Goal: Transaction & Acquisition: Purchase product/service

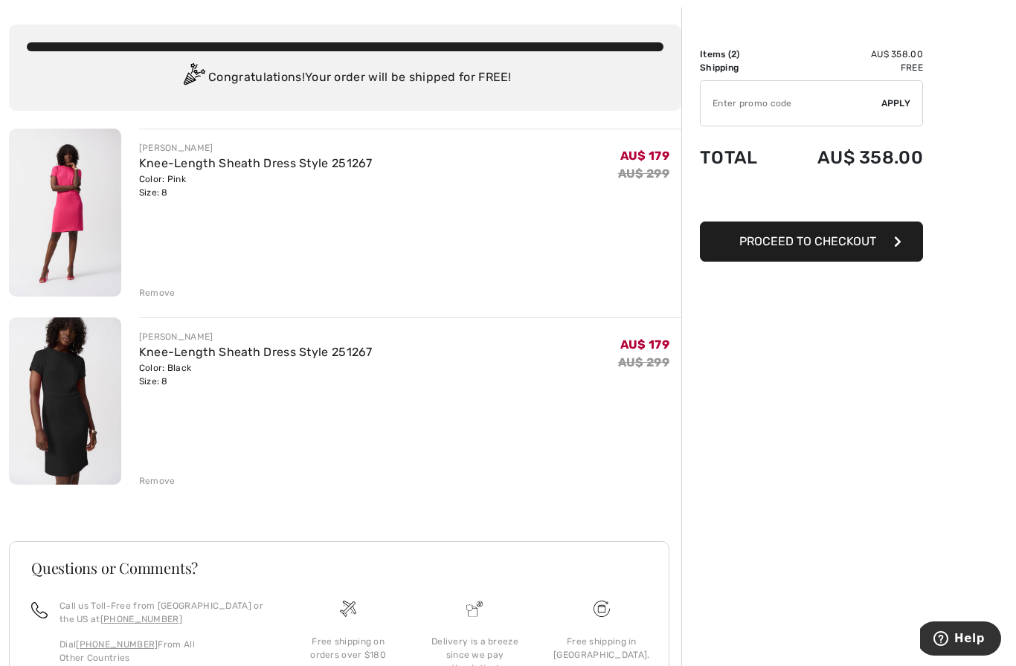
scroll to position [68, 0]
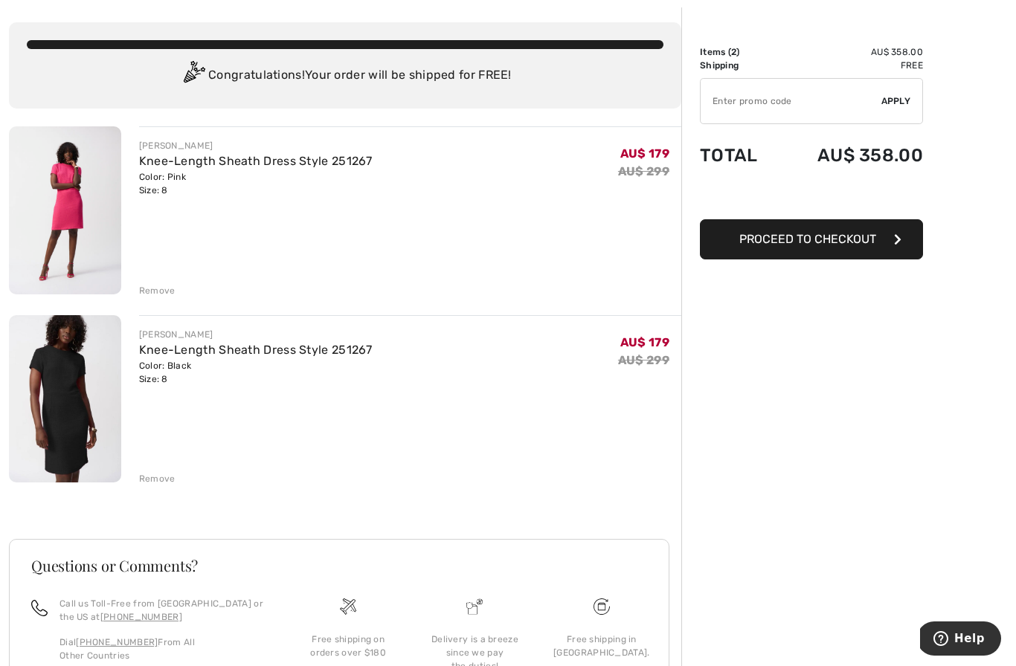
click at [821, 238] on span "Proceed to Checkout" at bounding box center [807, 239] width 137 height 14
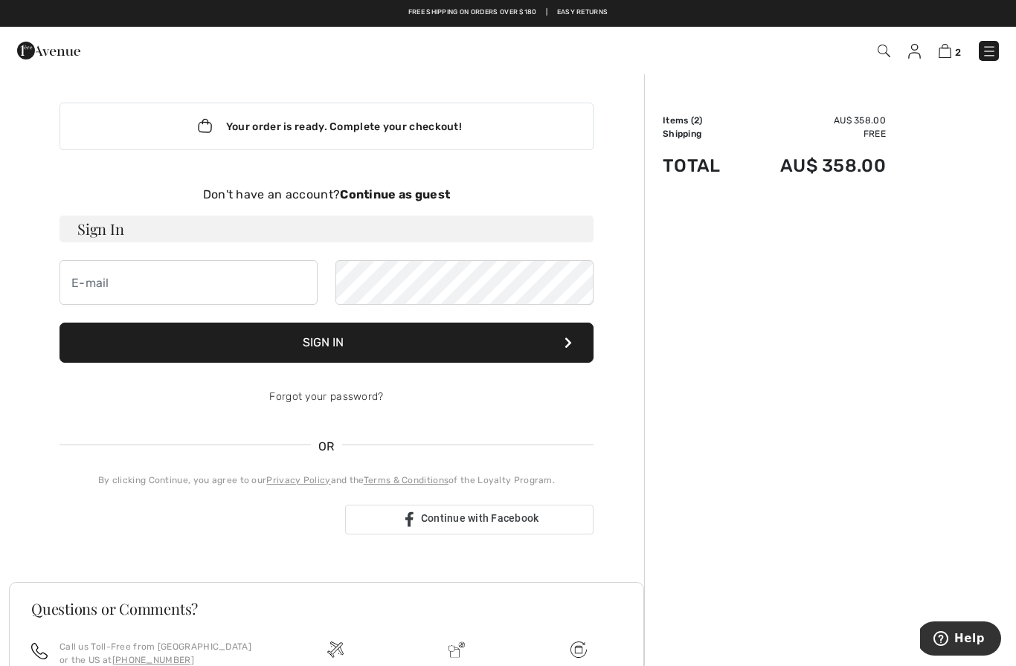
click at [145, 225] on h3 "Sign In" at bounding box center [327, 229] width 534 height 27
click at [347, 338] on button "Sign In" at bounding box center [327, 343] width 534 height 40
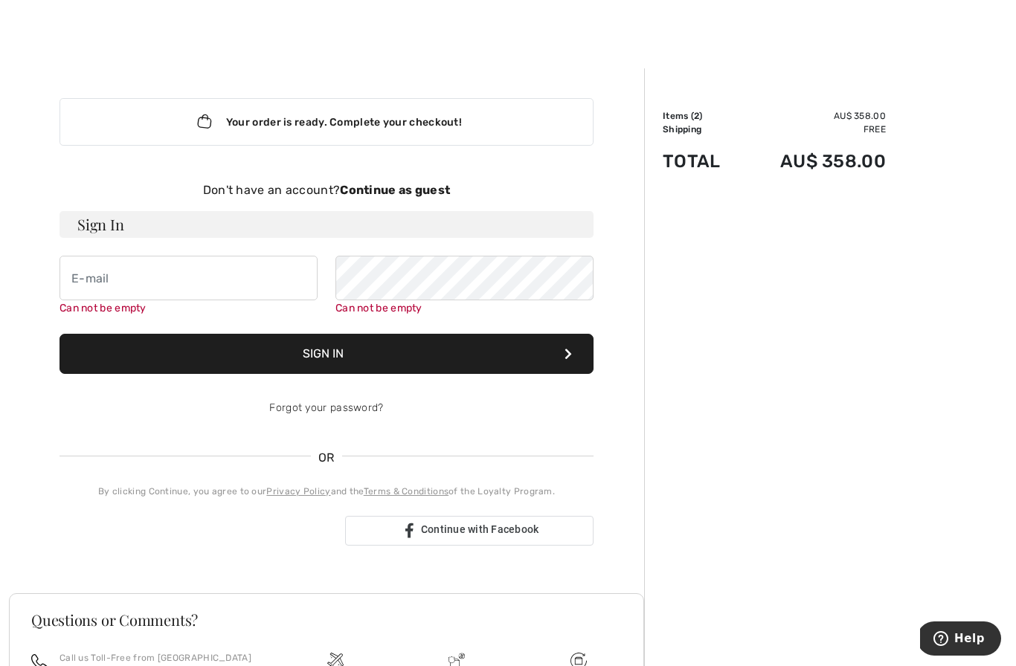
scroll to position [153, 0]
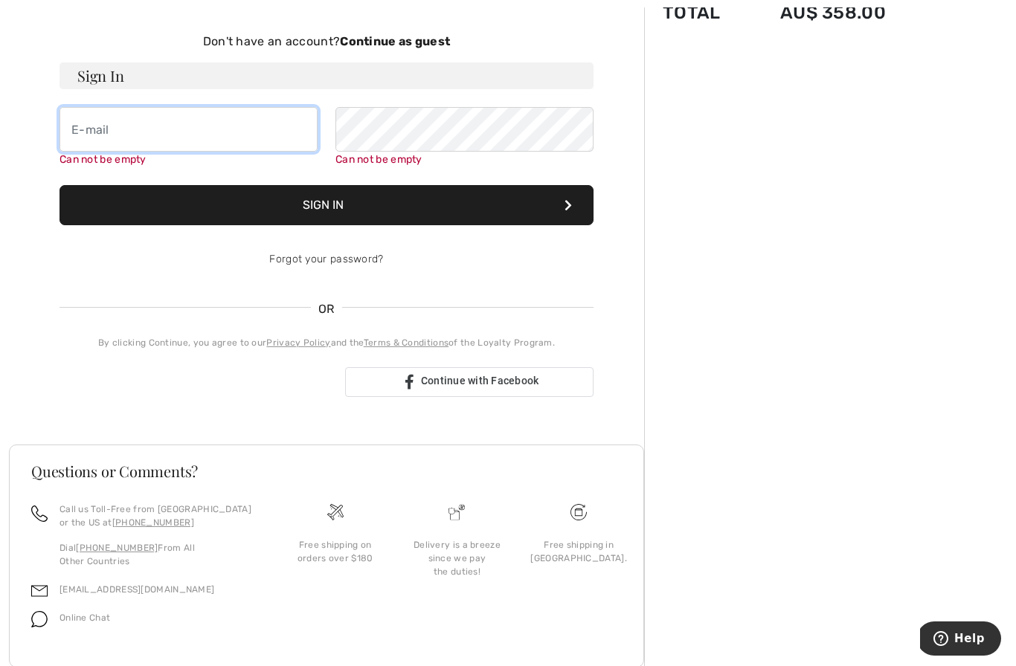
click at [97, 136] on input "email" at bounding box center [189, 129] width 258 height 45
type input "[PERSON_NAME][EMAIL_ADDRESS][PERSON_NAME][DOMAIN_NAME]"
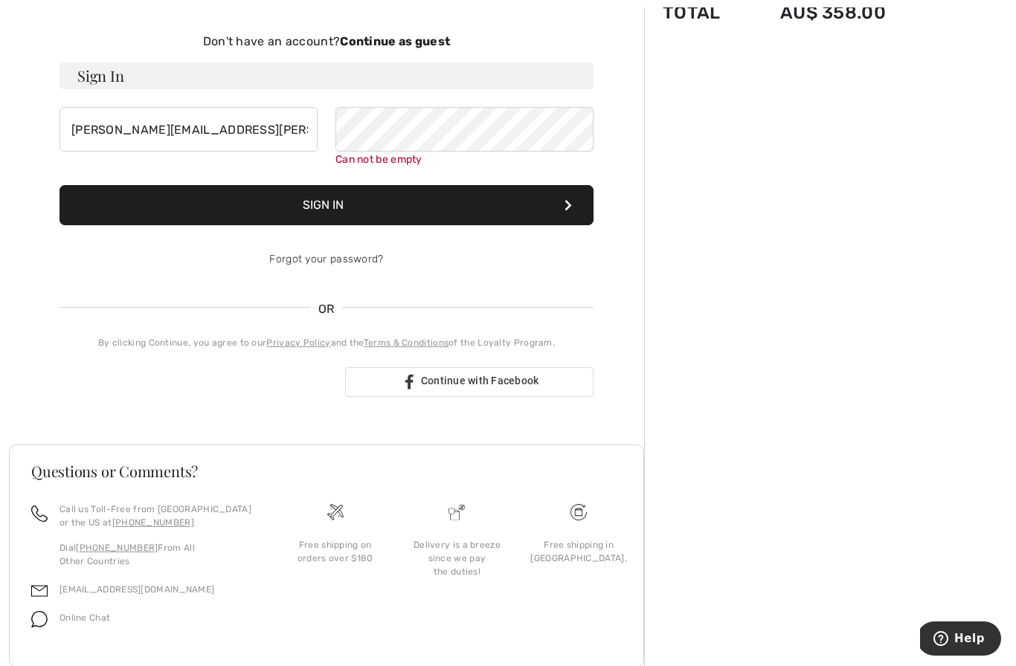
click at [389, 198] on button "Sign In" at bounding box center [327, 205] width 534 height 40
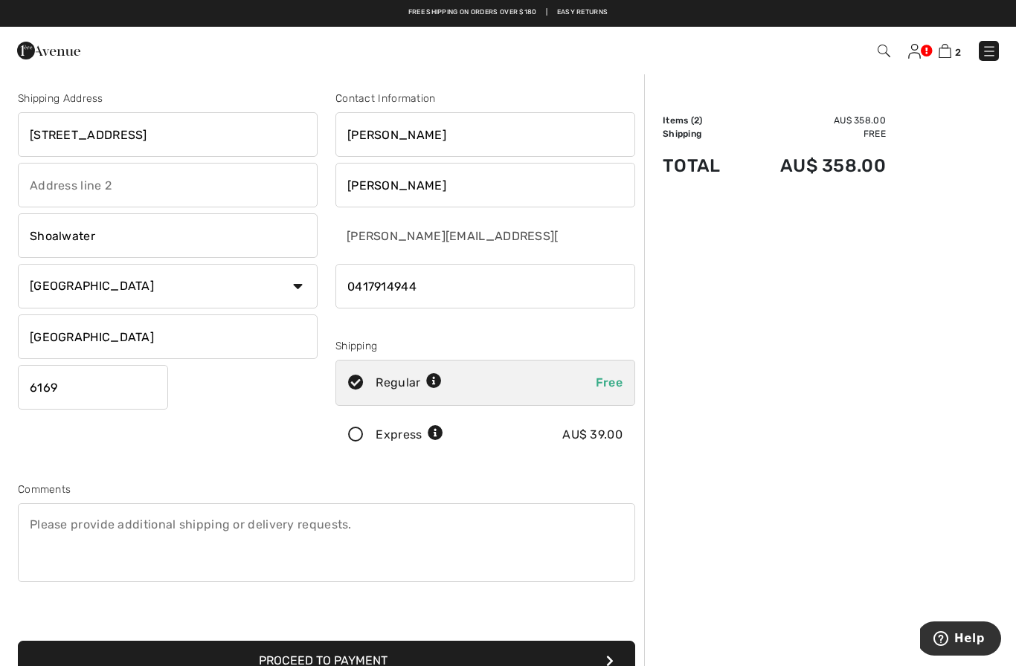
click at [161, 129] on input "65A Carlisle Street" at bounding box center [168, 134] width 300 height 45
type input "6"
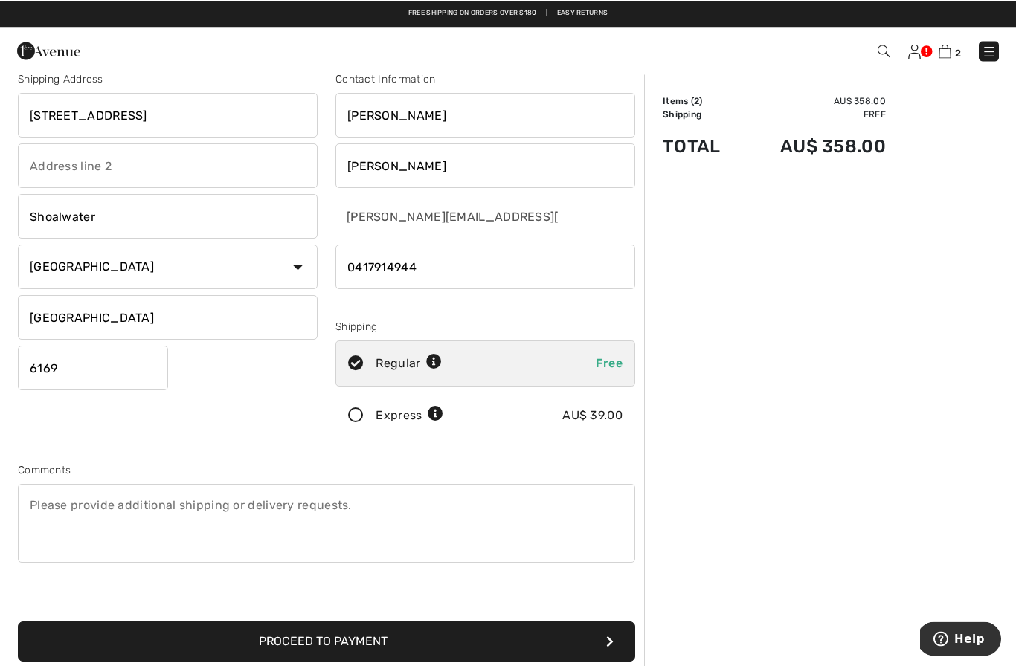
scroll to position [1, 0]
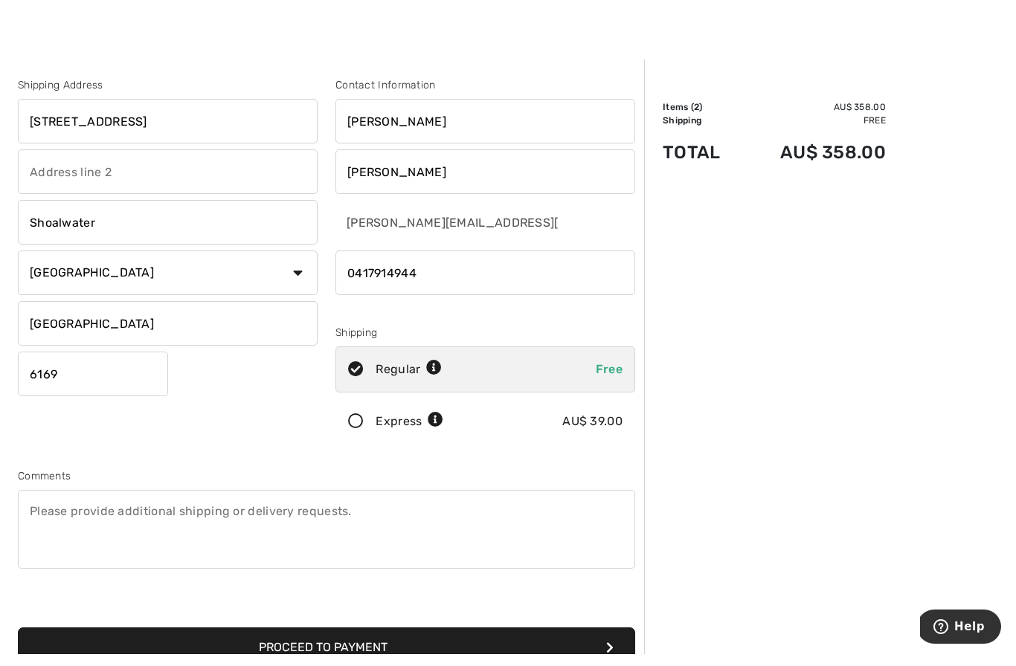
type input "15 Seaforth Road"
click at [423, 646] on button "Proceed to Payment" at bounding box center [326, 660] width 617 height 40
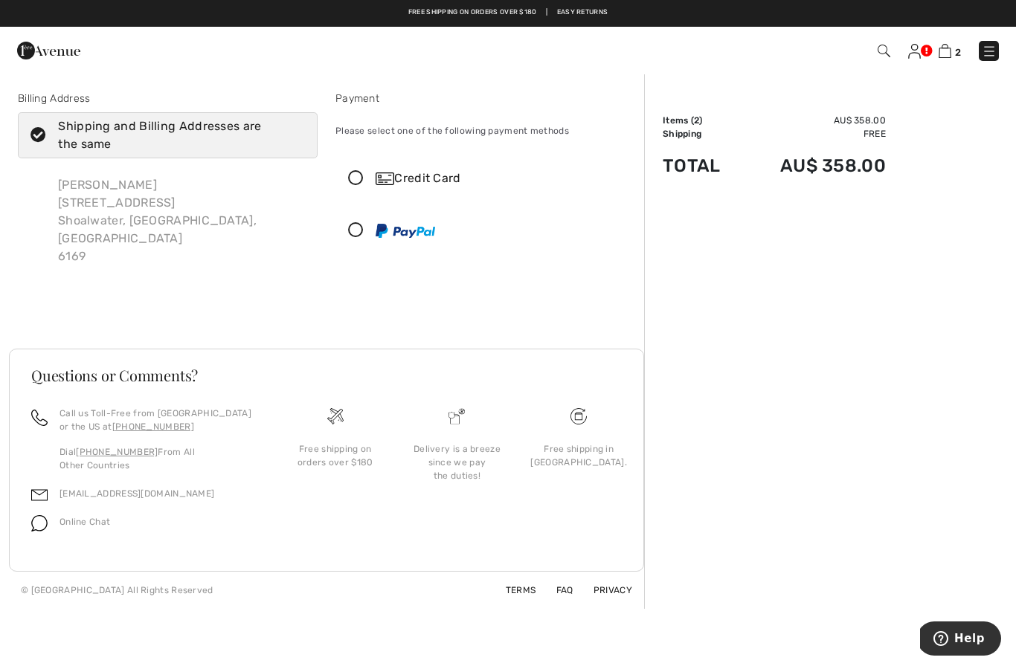
click at [356, 184] on icon at bounding box center [355, 179] width 39 height 16
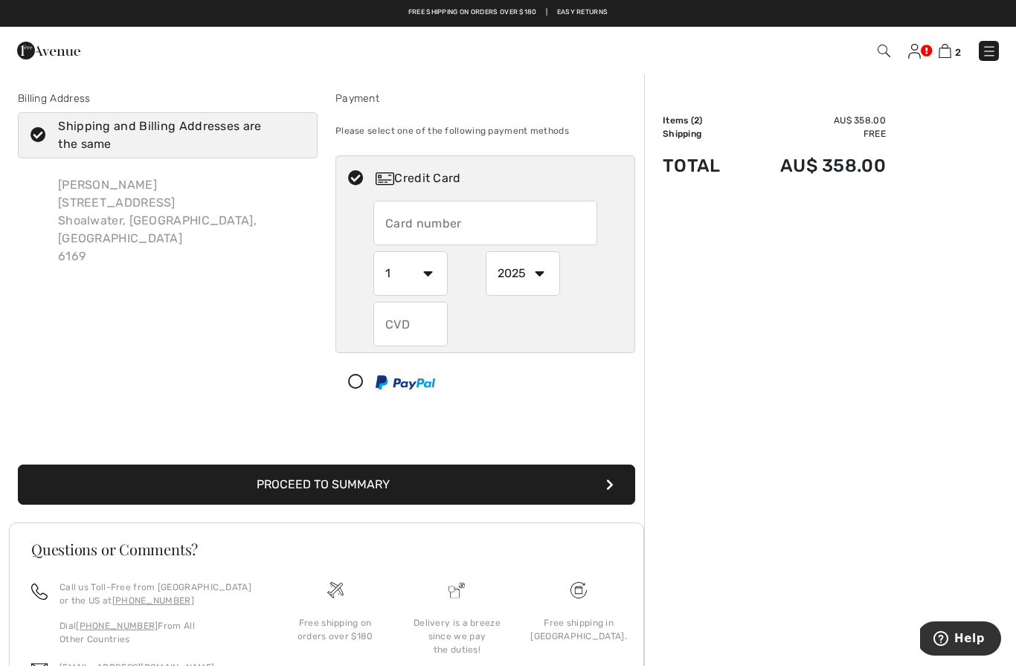
click at [408, 225] on input "text" at bounding box center [485, 223] width 224 height 45
type input "5163103010343998"
click at [423, 279] on select "1 2 3 4 5 6 7 8 9 10 11 12" at bounding box center [410, 273] width 74 height 45
select select "3"
click at [545, 270] on select "2025 2026 2027 2028 2029 2030 2031 2032 2033 2034 2035" at bounding box center [523, 273] width 74 height 45
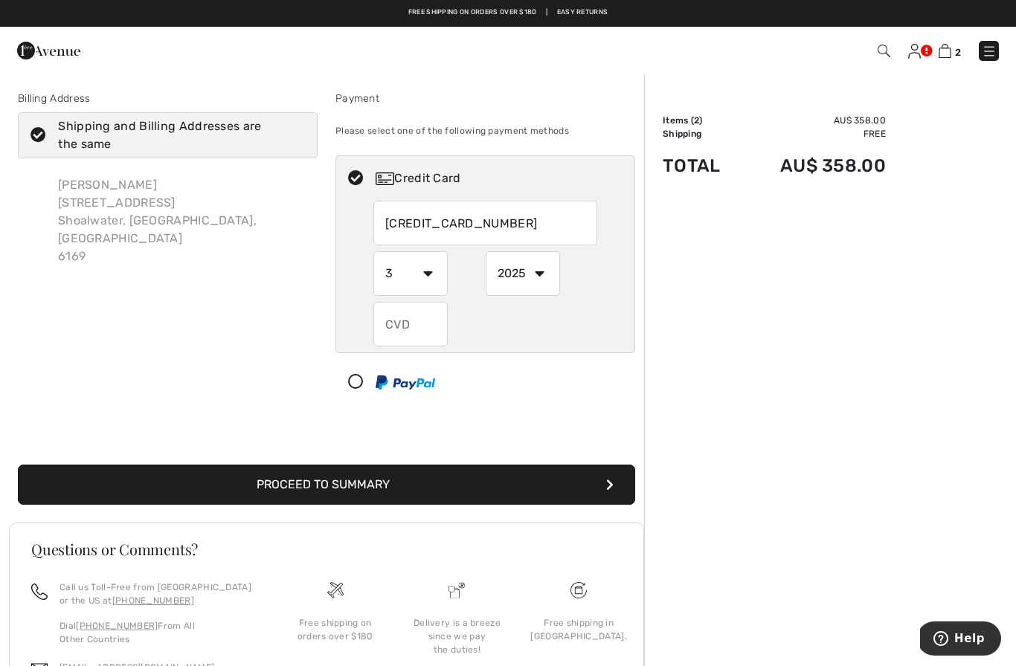
click at [537, 275] on select "2025 2026 2027 2028 2029 2030 2031 2032 2033 2034 2035" at bounding box center [523, 273] width 74 height 45
select select "2027"
click at [402, 332] on input "text" at bounding box center [410, 324] width 74 height 45
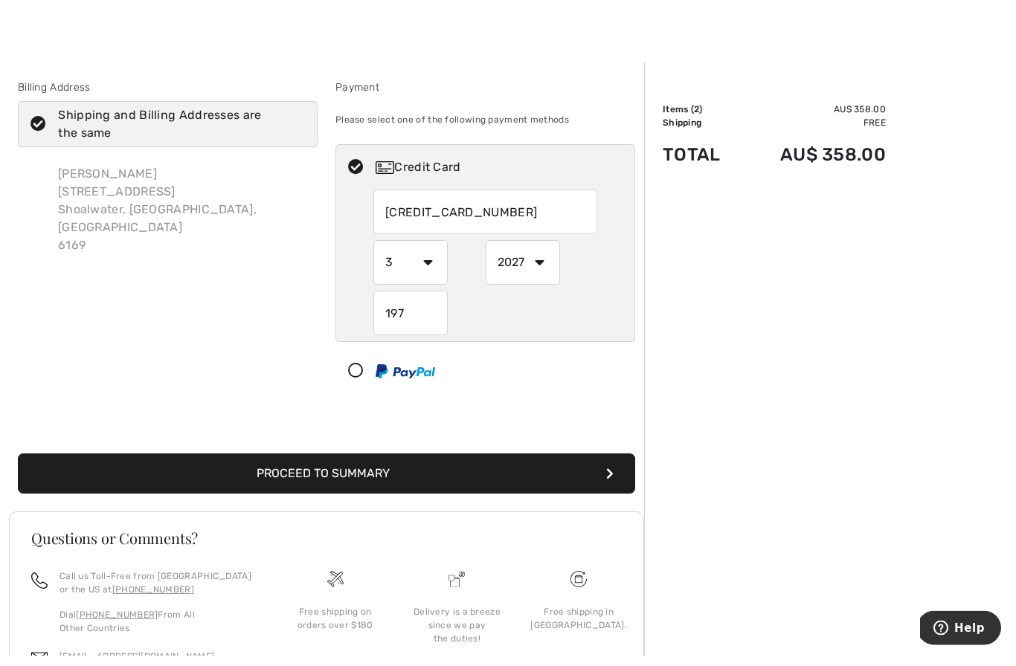
type input "197"
click at [411, 469] on button "Proceed to Summary" at bounding box center [326, 485] width 617 height 40
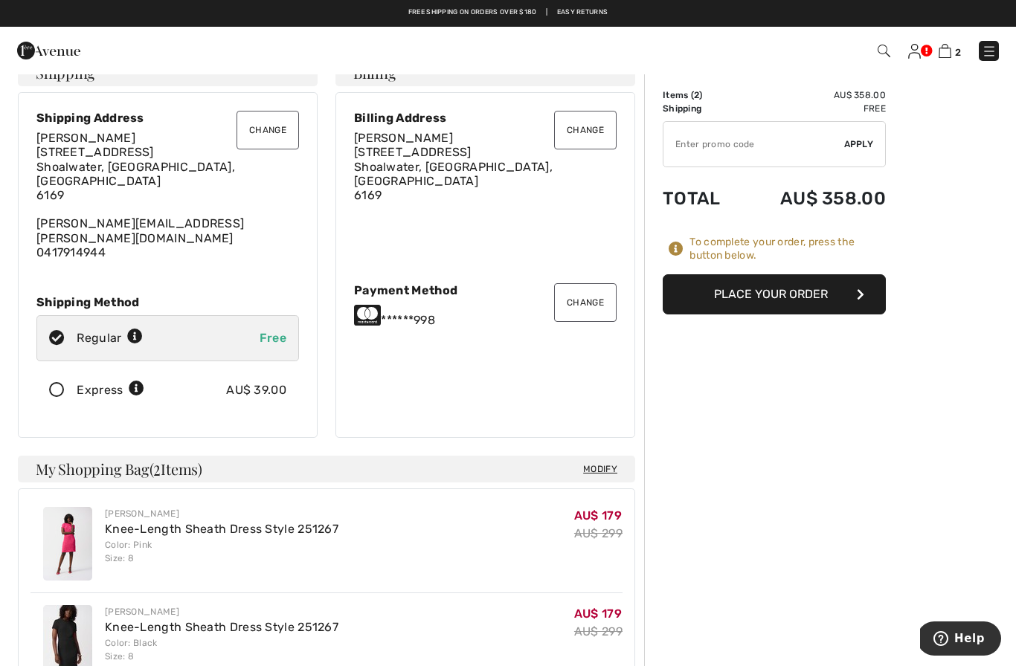
scroll to position [30, 0]
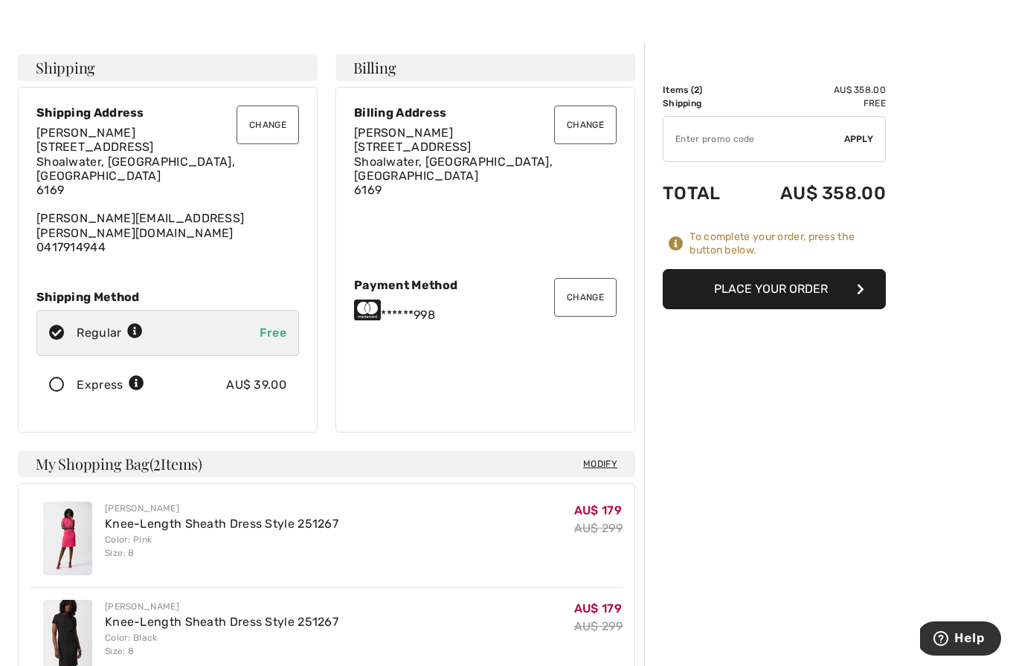
click at [801, 286] on button "Place Your Order" at bounding box center [774, 289] width 223 height 40
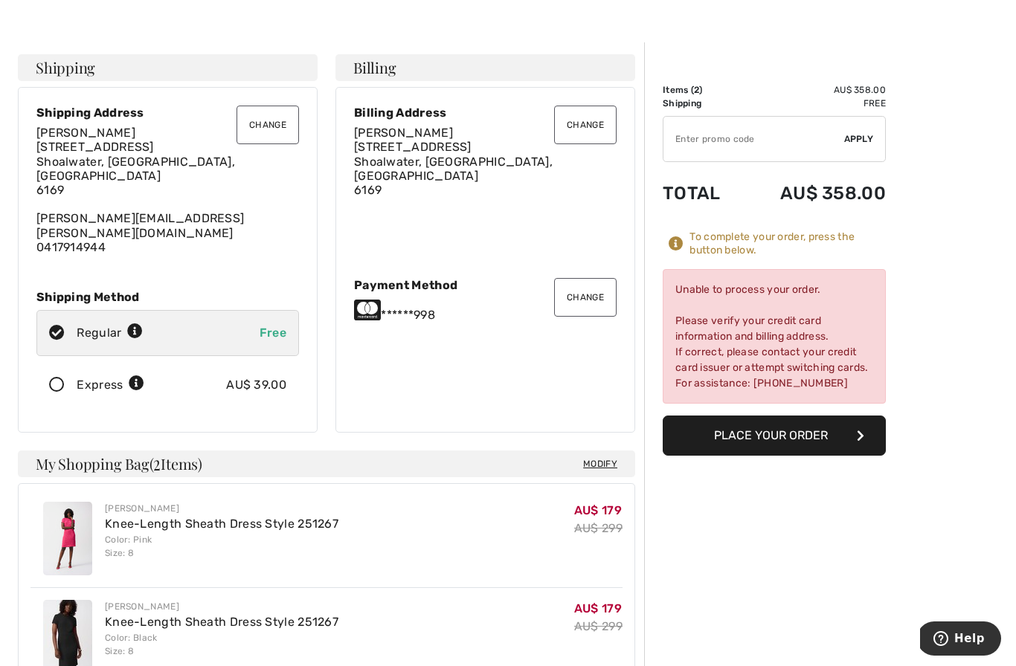
click at [599, 278] on button "Change" at bounding box center [585, 297] width 62 height 39
click at [593, 290] on button "Change" at bounding box center [585, 297] width 62 height 39
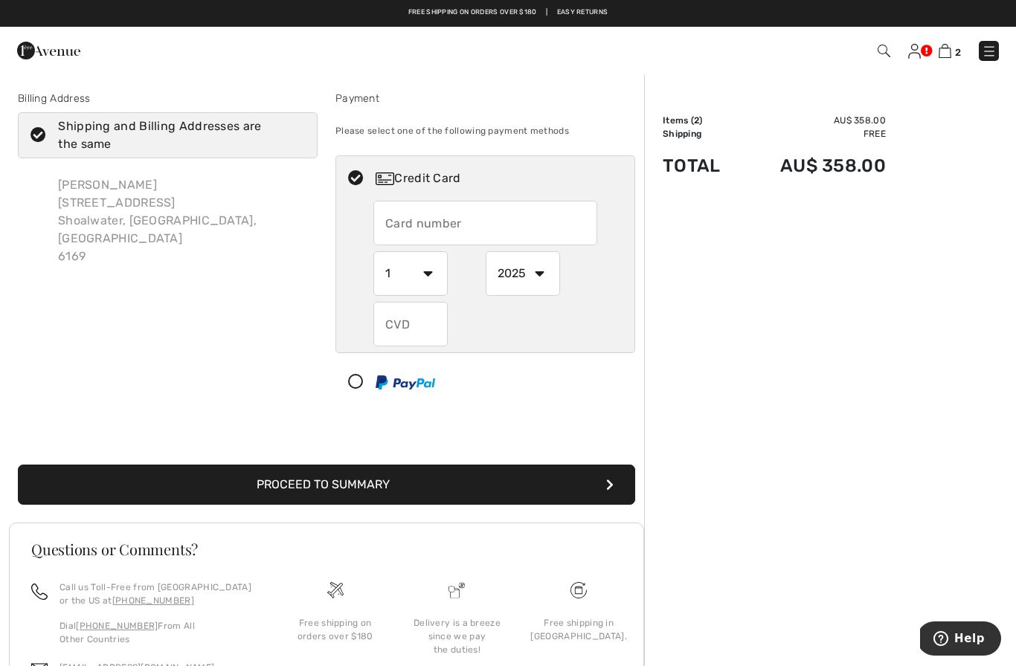
click at [427, 226] on input "text" at bounding box center [485, 223] width 224 height 45
radio input "true"
type input "5353165304052510"
click at [542, 266] on select "2025 2026 2027 2028 2029 2030 2031 2032 2033 2034 2035" at bounding box center [523, 273] width 74 height 45
radio input "true"
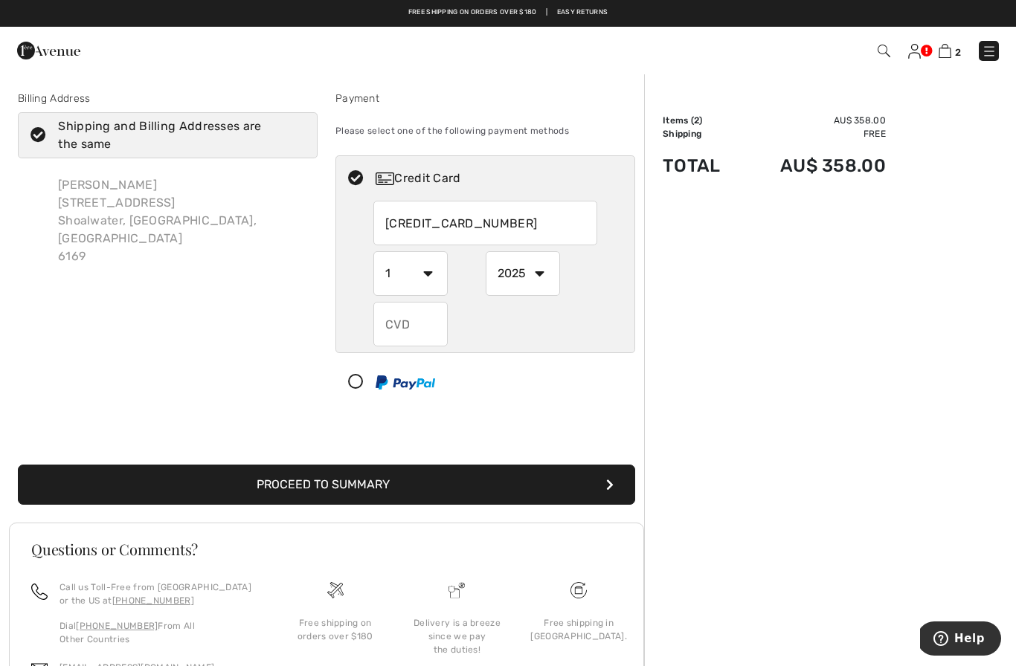
select select "2027"
click at [404, 329] on input "text" at bounding box center [410, 324] width 74 height 45
radio input "true"
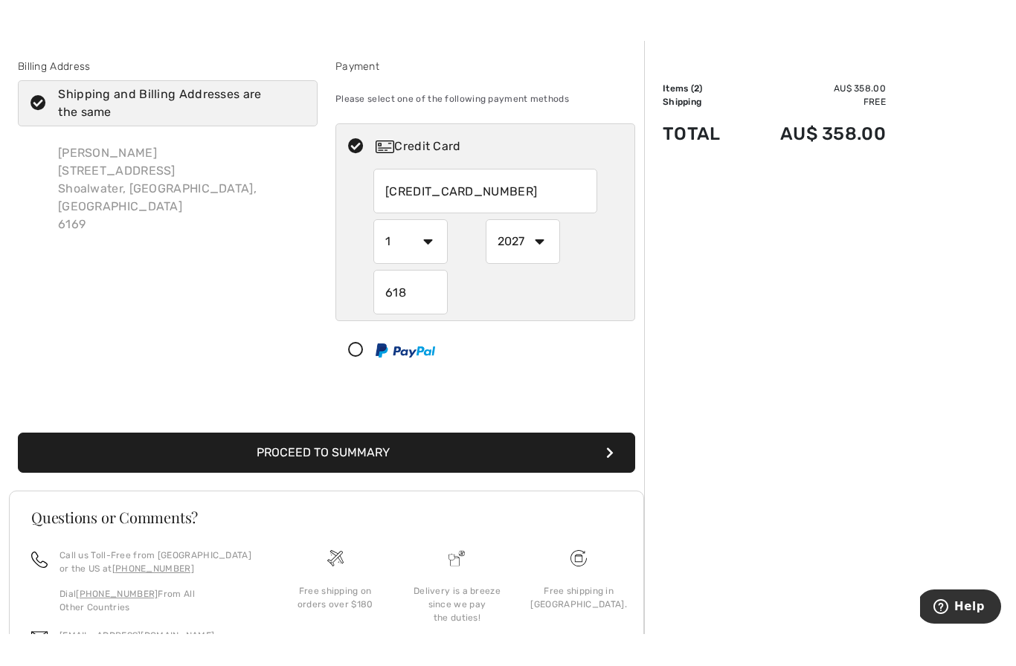
type input "618"
click at [403, 465] on button "Proceed to Summary" at bounding box center [326, 485] width 617 height 40
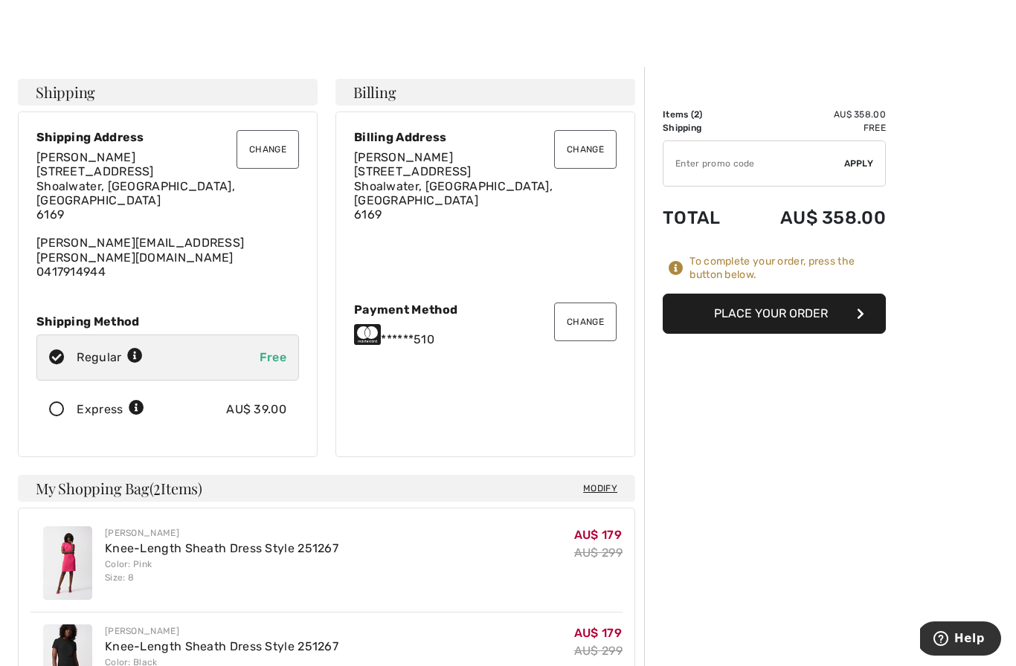
scroll to position [7, 0]
click at [790, 315] on button "Place Your Order" at bounding box center [774, 313] width 223 height 40
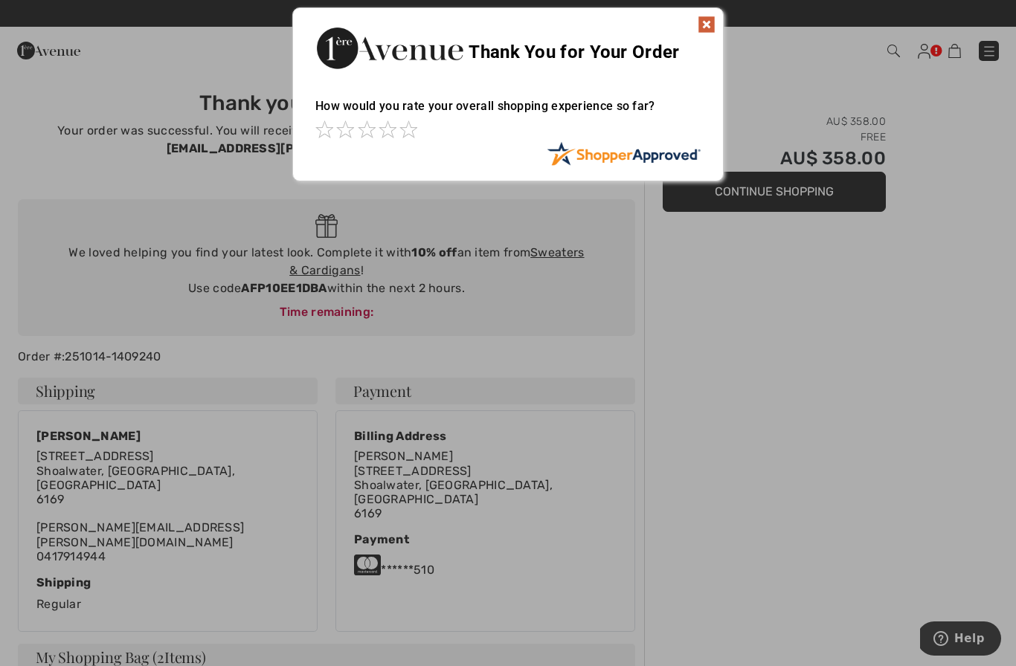
click at [703, 13] on div "Thank You for Your Order" at bounding box center [508, 46] width 430 height 76
click at [704, 17] on img at bounding box center [707, 25] width 18 height 18
